Goal: Go to known website: Access a specific website the user already knows

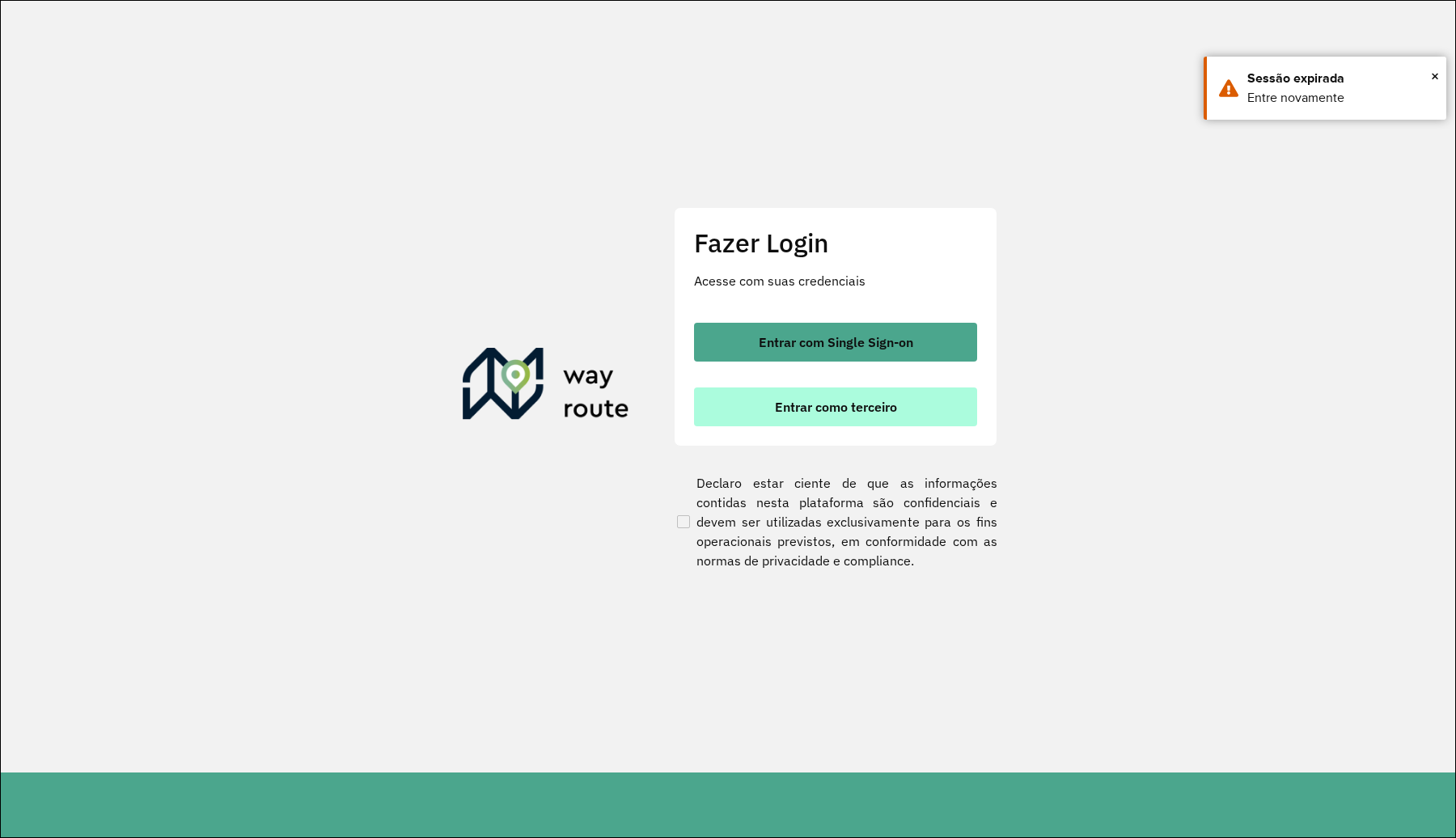
click at [827, 415] on button "Entrar como terceiro" at bounding box center [835, 407] width 283 height 39
